Goal: Task Accomplishment & Management: Manage account settings

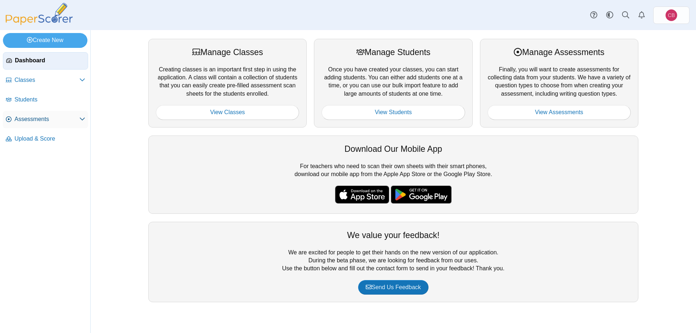
click at [49, 120] on span "Assessments" at bounding box center [47, 119] width 65 height 8
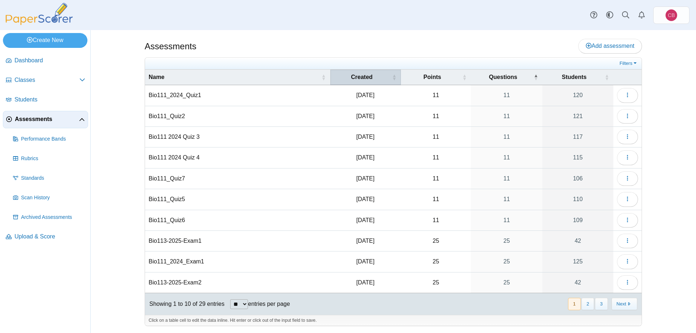
click at [371, 79] on span "Created" at bounding box center [362, 77] width 22 height 6
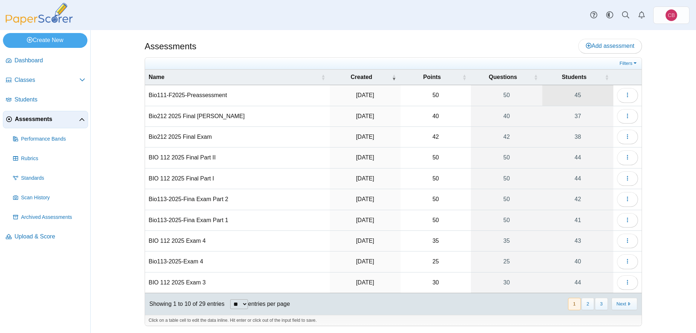
click at [577, 97] on link "45" at bounding box center [577, 95] width 71 height 20
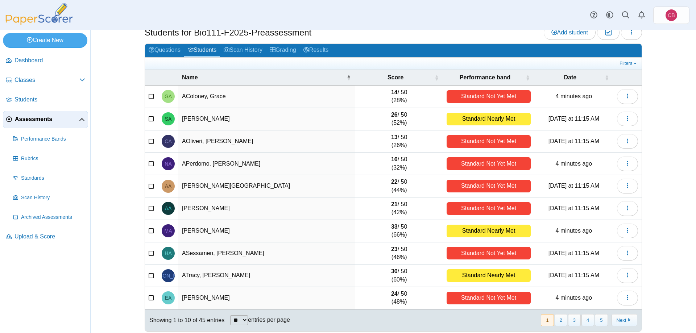
scroll to position [28, 0]
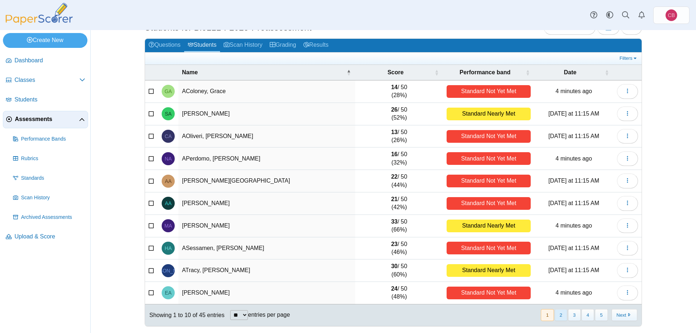
click at [561, 313] on button "2" at bounding box center [561, 315] width 13 height 12
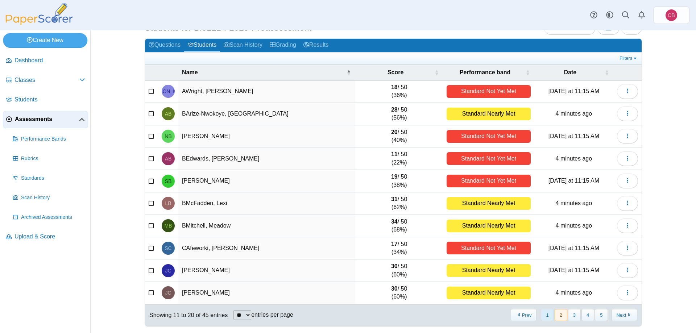
click at [548, 315] on button "1" at bounding box center [547, 315] width 13 height 12
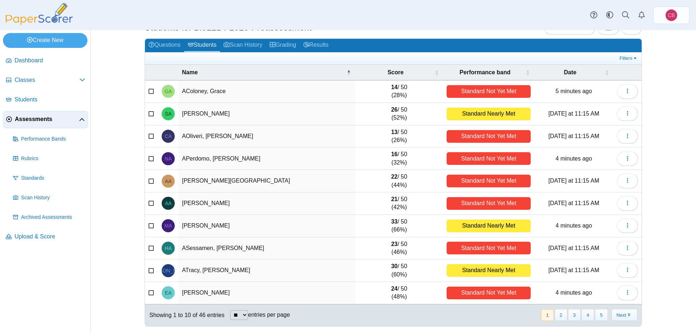
click at [306, 143] on td "AOliveri, [PERSON_NAME]" at bounding box center [266, 136] width 177 height 22
click at [616, 312] on button "Next" at bounding box center [625, 315] width 26 height 12
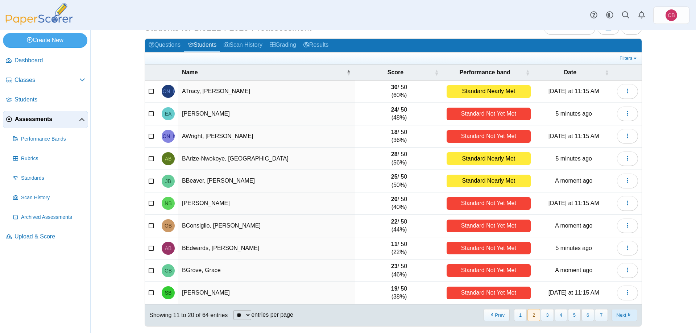
click at [616, 311] on button "Next" at bounding box center [625, 315] width 26 height 12
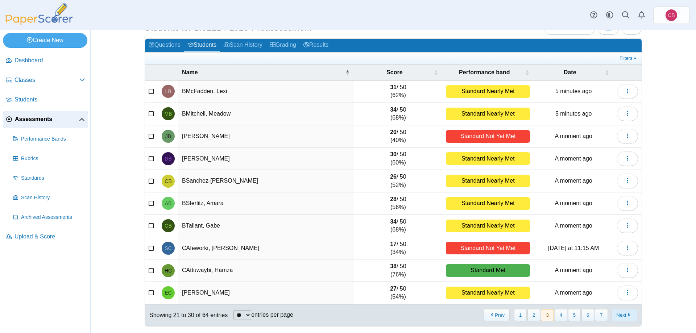
click at [624, 317] on button "Next" at bounding box center [625, 315] width 26 height 12
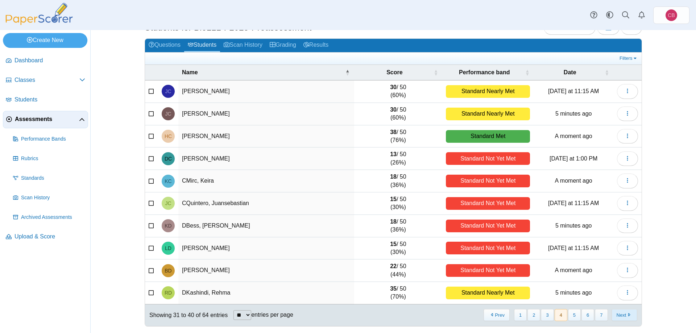
click at [619, 315] on button "Next" at bounding box center [625, 315] width 26 height 12
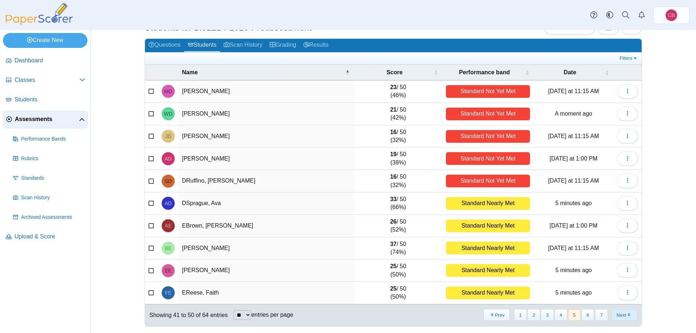
click at [616, 313] on button "Next" at bounding box center [625, 315] width 26 height 12
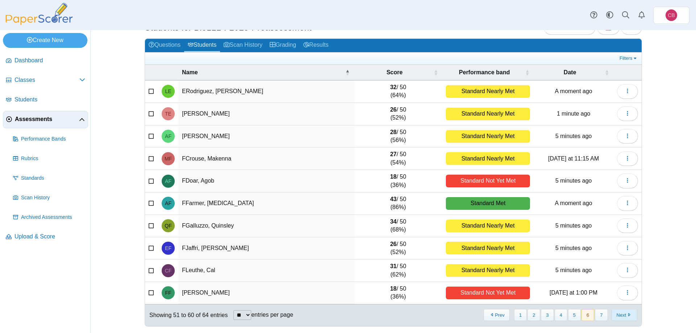
click at [619, 313] on button "Next" at bounding box center [625, 315] width 26 height 12
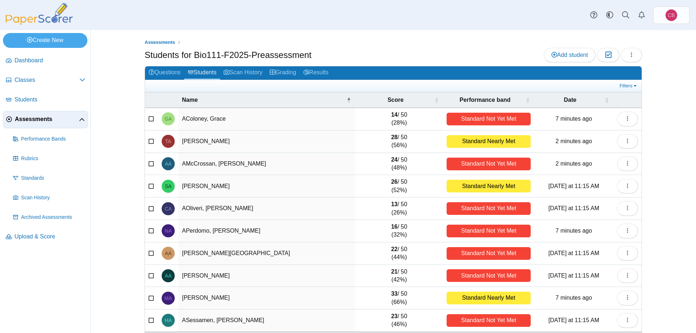
click at [35, 115] on link "Assessments" at bounding box center [45, 119] width 85 height 17
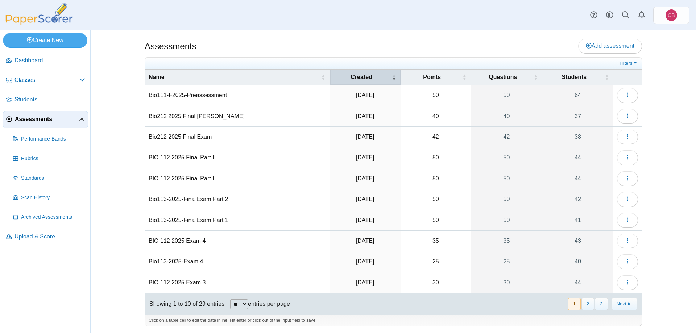
click at [359, 78] on span "Created" at bounding box center [362, 77] width 22 height 6
